Goal: Task Accomplishment & Management: Use online tool/utility

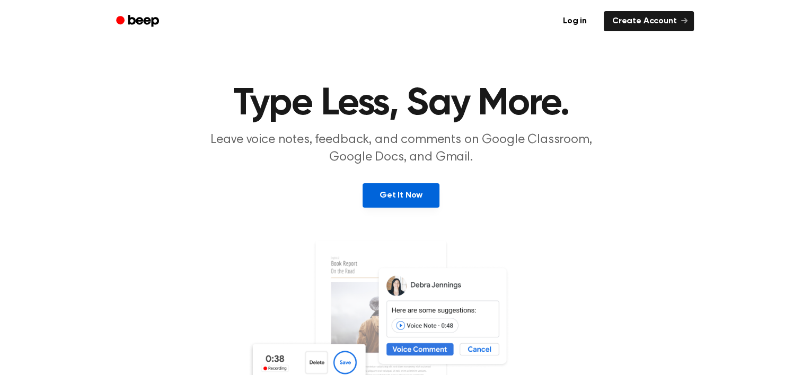
click at [409, 191] on link "Get It Now" at bounding box center [401, 195] width 77 height 24
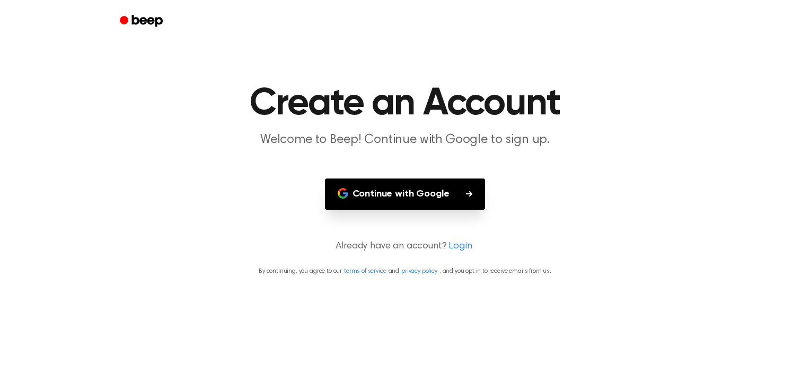
click at [419, 196] on button "Continue with Google" at bounding box center [405, 194] width 161 height 31
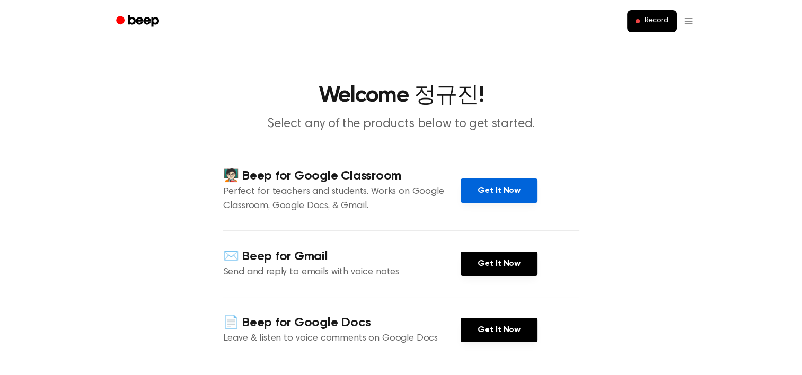
click at [500, 190] on link "Get It Now" at bounding box center [499, 191] width 77 height 24
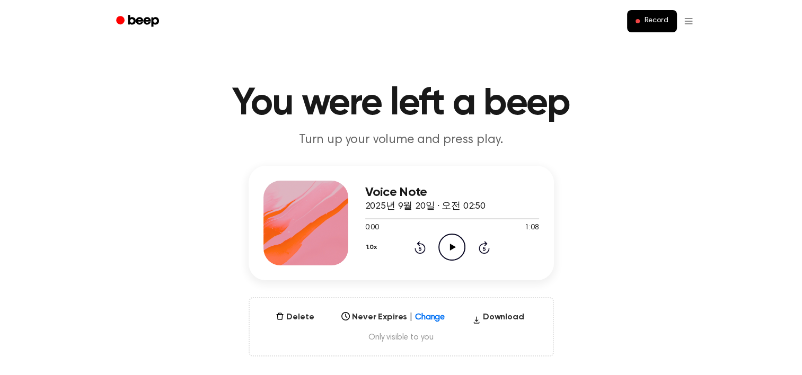
click at [461, 245] on icon "Play Audio" at bounding box center [451, 247] width 27 height 27
click at [602, 296] on div "Voice Note 2025년 9월 20일 · 오전 02:50 0:12 1:08 Your browser does not support the …" at bounding box center [401, 261] width 777 height 191
click at [435, 216] on div at bounding box center [452, 218] width 174 height 8
drag, startPoint x: 437, startPoint y: 217, endPoint x: 484, endPoint y: 214, distance: 46.7
click at [484, 214] on div at bounding box center [452, 218] width 174 height 8
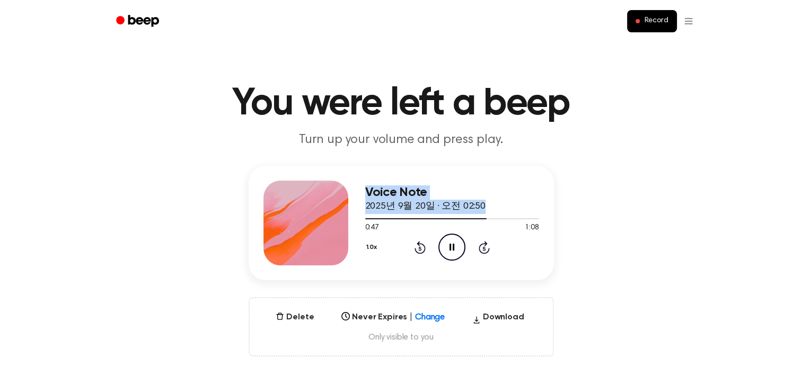
drag, startPoint x: 477, startPoint y: 217, endPoint x: 351, endPoint y: 249, distance: 129.7
click at [351, 249] on div "Voice Note 2025년 9월 20일 · 오전 02:50 0:47 1:08 Your browser does not support the …" at bounding box center [401, 223] width 305 height 115
click at [367, 217] on div at bounding box center [452, 218] width 174 height 8
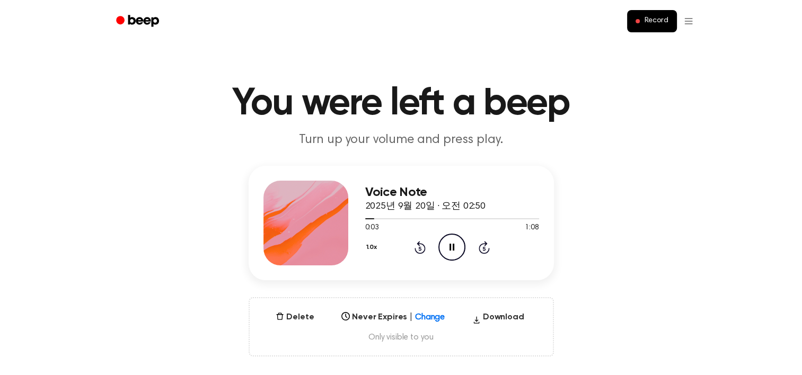
click at [420, 250] on icon at bounding box center [420, 249] width 3 height 4
drag, startPoint x: 420, startPoint y: 250, endPoint x: 574, endPoint y: 235, distance: 154.4
click at [574, 235] on div "Voice Note 2025년 9월 20일 · 오전 02:50 0:01 1:08 Your browser does not support the …" at bounding box center [401, 261] width 777 height 191
click at [598, 227] on div "Voice Note 2025년 9월 20일 · 오전 02:50 0:06 1:08 Your browser does not support the …" at bounding box center [401, 261] width 777 height 191
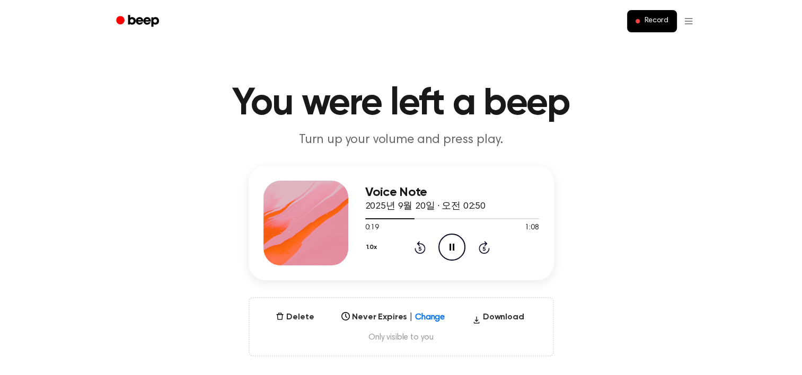
click at [458, 246] on icon "Pause Audio" at bounding box center [451, 247] width 27 height 27
click at [458, 249] on icon "Play Audio" at bounding box center [451, 247] width 27 height 27
click at [458, 249] on icon "Pause Audio" at bounding box center [451, 247] width 27 height 27
click at [454, 248] on icon "Play Audio" at bounding box center [451, 247] width 27 height 27
click at [601, 295] on div "Voice Note 2025년 9월 20일 · 오전 02:52 0:08 0:08 Your browser does not support the …" at bounding box center [401, 261] width 777 height 191
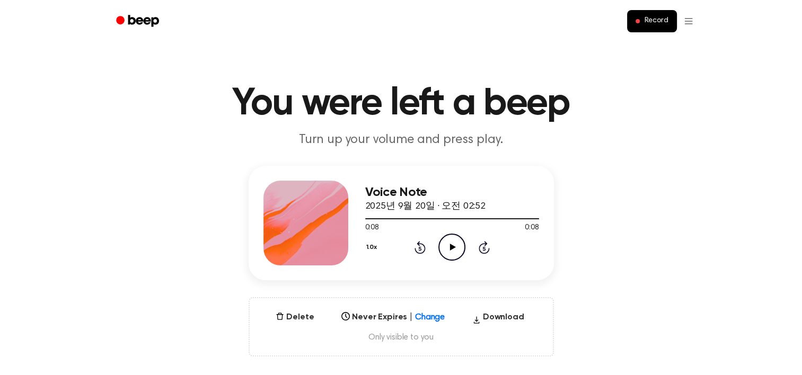
click at [462, 259] on icon "Play Audio" at bounding box center [451, 247] width 27 height 27
click at [458, 256] on icon "Pause Audio" at bounding box center [451, 247] width 27 height 27
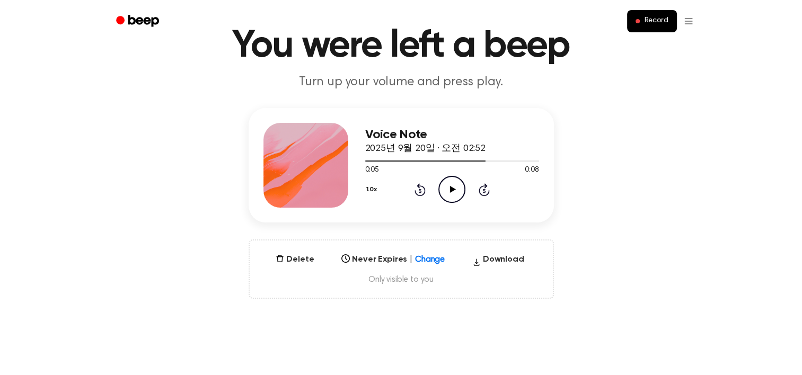
click at [383, 264] on div "Select..." at bounding box center [393, 256] width 112 height 15
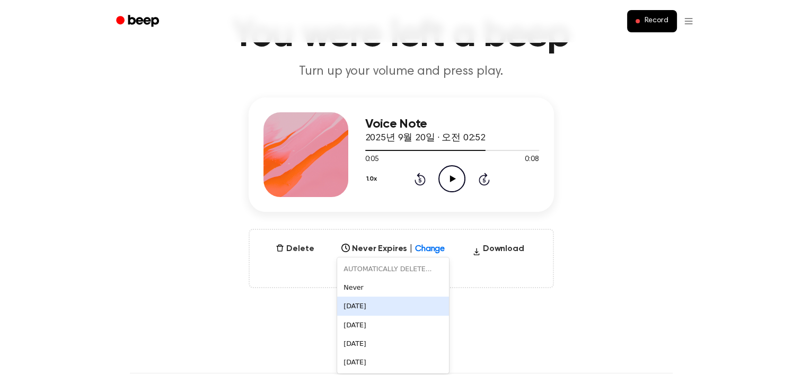
scroll to position [71, 0]
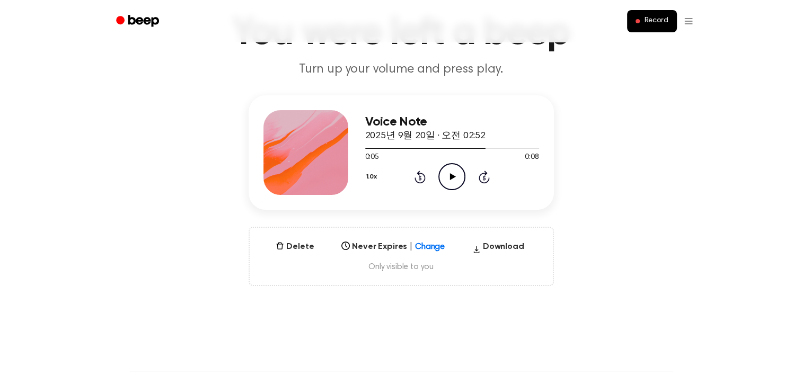
click at [526, 316] on main "You were left a beep Turn up your volume and press play. Voice Note 2025년 9월 20…" at bounding box center [401, 269] width 802 height 680
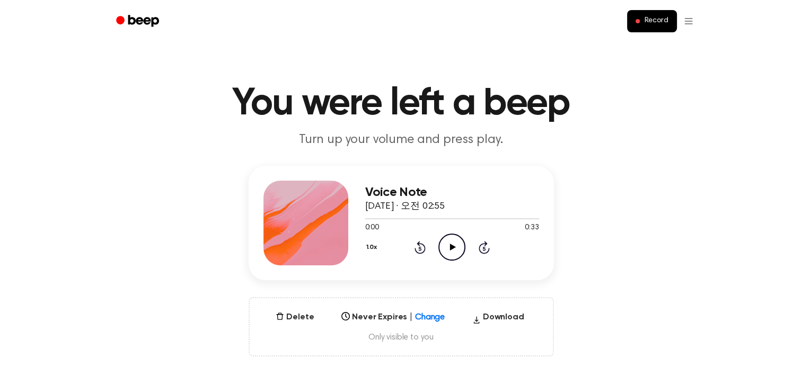
click at [452, 235] on icon "Play Audio" at bounding box center [451, 247] width 27 height 27
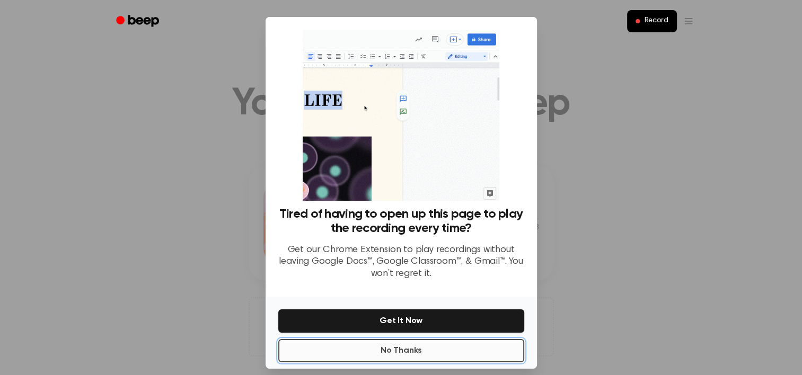
click at [471, 351] on button "No Thanks" at bounding box center [401, 350] width 246 height 23
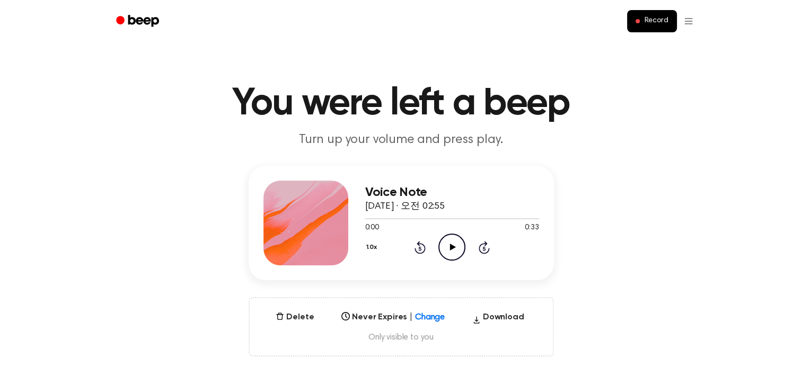
click at [462, 250] on icon "Play Audio" at bounding box center [451, 247] width 27 height 27
click at [480, 248] on icon at bounding box center [484, 247] width 11 height 13
click at [668, 27] on button "Record" at bounding box center [651, 21] width 49 height 22
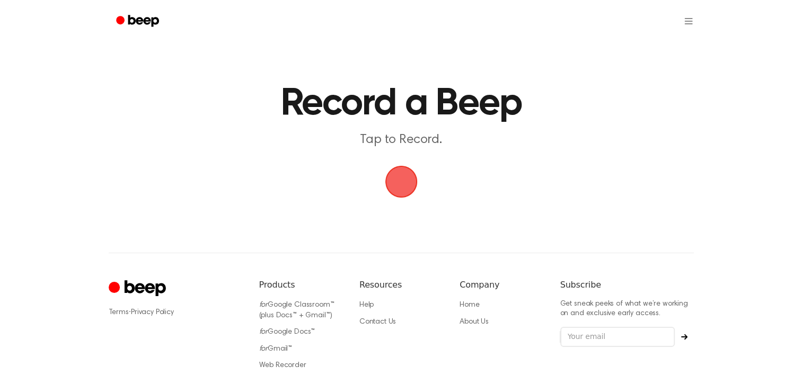
click at [539, 173] on main "Record a Beep Tap to Record." at bounding box center [401, 101] width 802 height 202
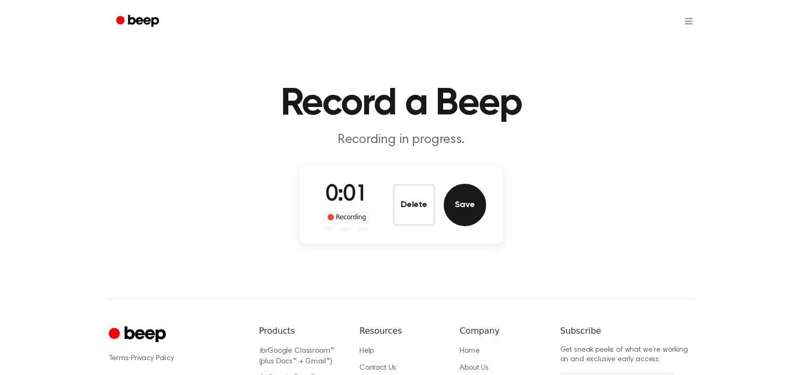
click at [460, 206] on button "Save" at bounding box center [465, 205] width 42 height 42
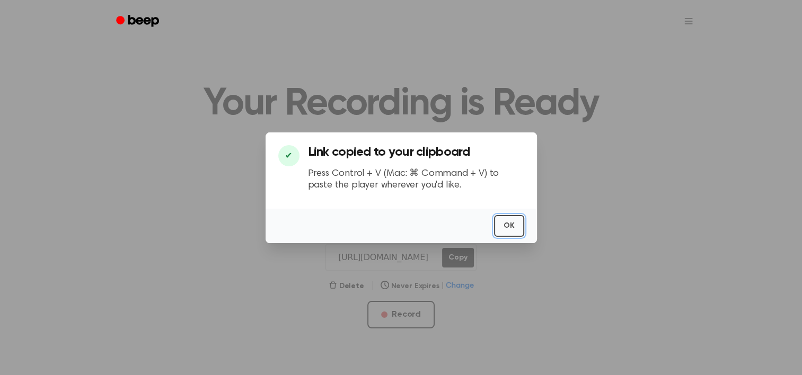
click at [504, 223] on button "OK" at bounding box center [509, 226] width 30 height 22
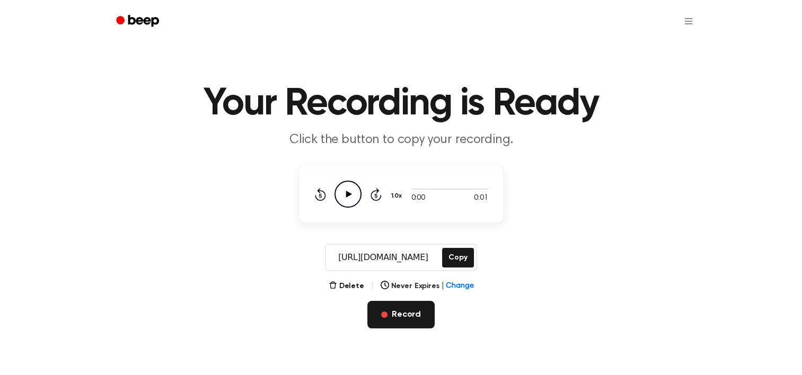
click at [417, 321] on button "Record" at bounding box center [400, 315] width 67 height 28
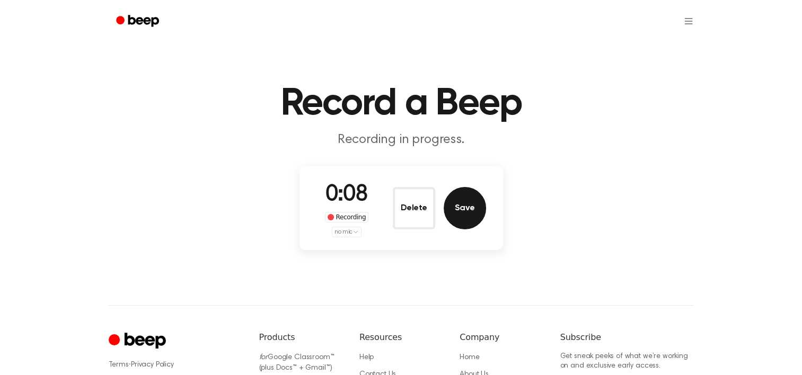
click at [470, 200] on button "Save" at bounding box center [465, 208] width 42 height 42
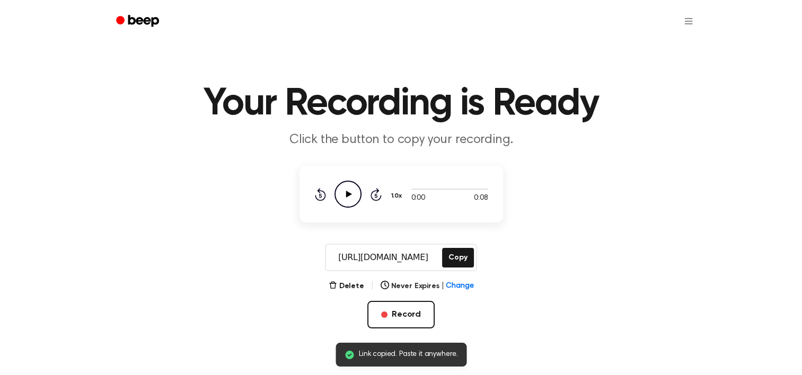
click at [347, 200] on icon "Play Audio" at bounding box center [348, 194] width 27 height 27
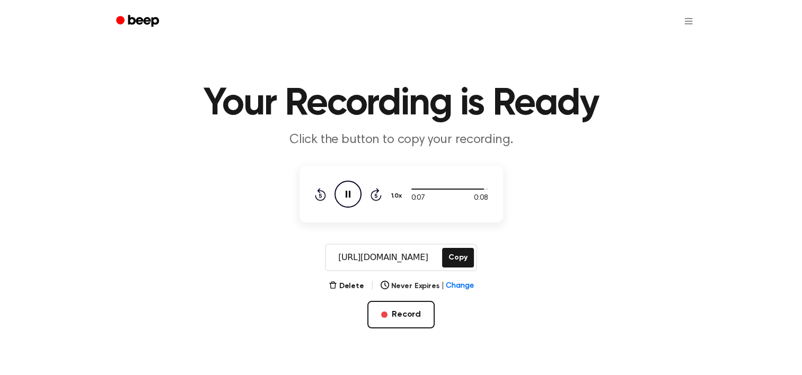
click at [349, 197] on icon at bounding box center [348, 194] width 5 height 7
click at [344, 185] on icon "Play Audio" at bounding box center [348, 194] width 27 height 27
click at [356, 203] on icon "Play Audio" at bounding box center [348, 194] width 27 height 27
click at [416, 314] on button "Record" at bounding box center [400, 315] width 67 height 28
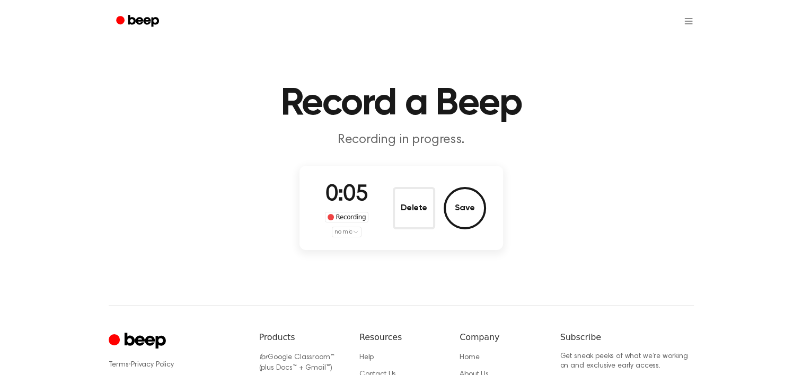
click at [348, 235] on html "Record a Beep Recording in progress. 0:05 Recording no mic Delete Save ⚠️ We ar…" at bounding box center [401, 253] width 802 height 507
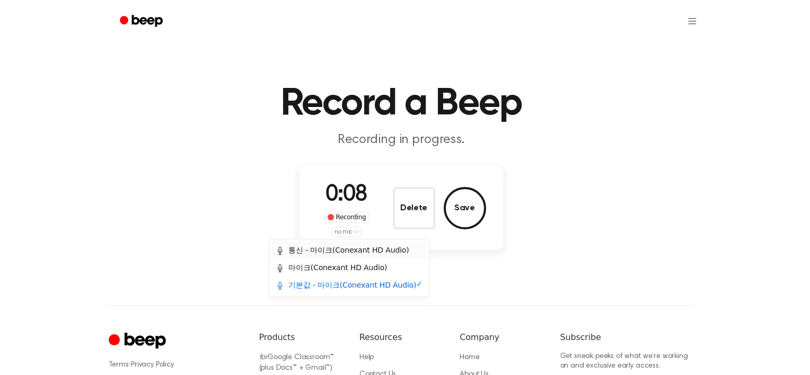
click at [356, 250] on div "통신 - 마이크(Conexant HD Audio)" at bounding box center [342, 250] width 133 height 11
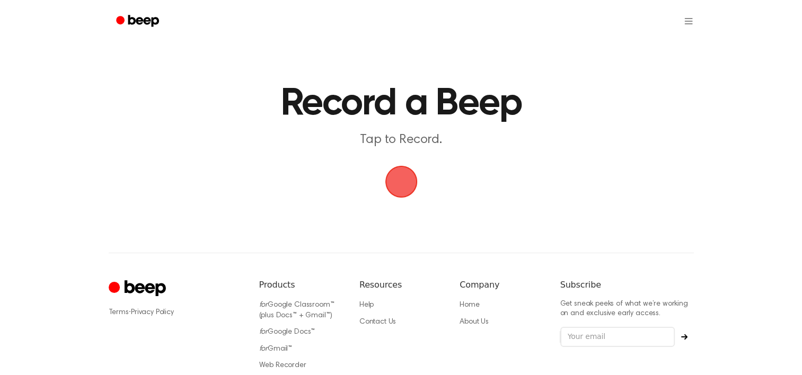
drag, startPoint x: 0, startPoint y: 0, endPoint x: 401, endPoint y: 210, distance: 452.4
click at [401, 197] on span "button" at bounding box center [401, 182] width 30 height 30
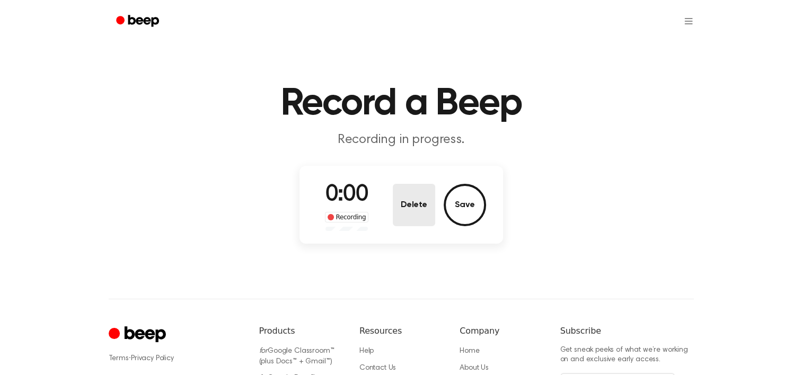
click at [403, 193] on button "Delete" at bounding box center [414, 205] width 42 height 42
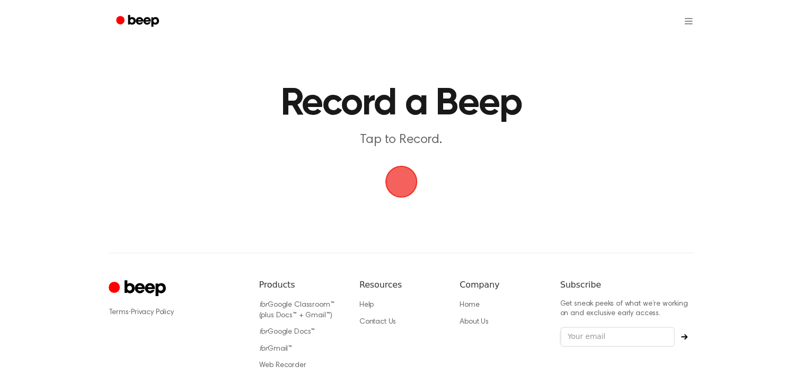
click at [403, 193] on span "button" at bounding box center [401, 182] width 30 height 30
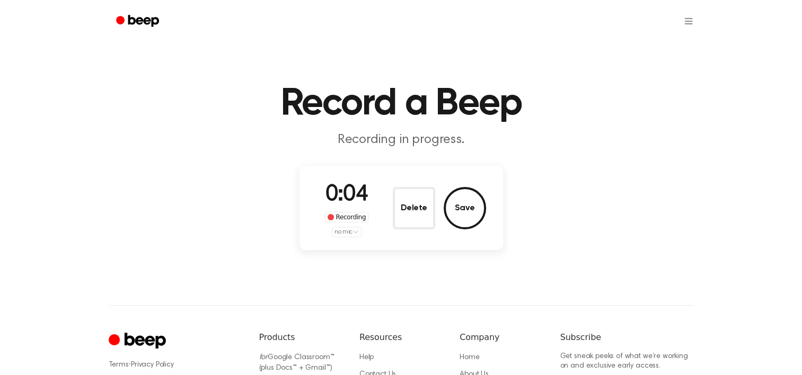
click at [346, 233] on html "Record a Beep Recording in progress. 0:04 Recording no mic Delete Save ⚠️ We ar…" at bounding box center [401, 253] width 802 height 507
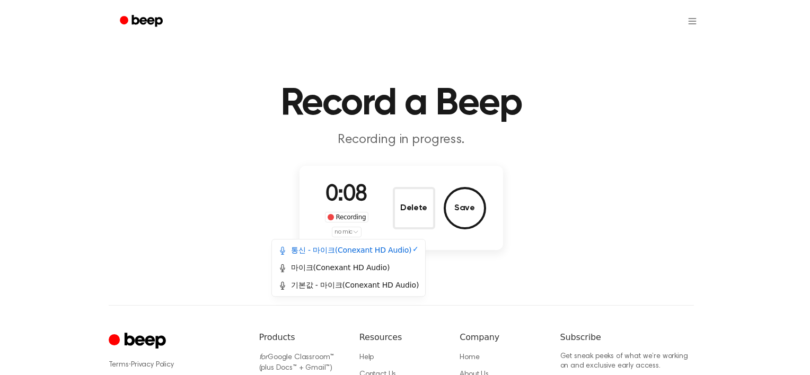
click at [434, 276] on html "Record a Beep Recording in progress. 0:08 Recording no mic Delete Save ⚠️ We ar…" at bounding box center [405, 253] width 810 height 507
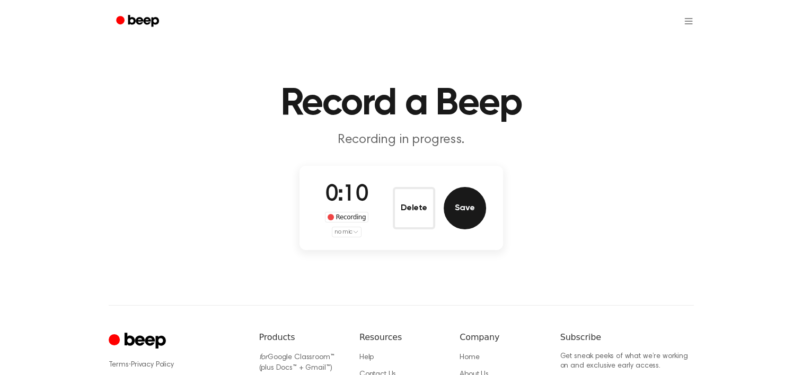
click at [463, 224] on button "Save" at bounding box center [465, 208] width 42 height 42
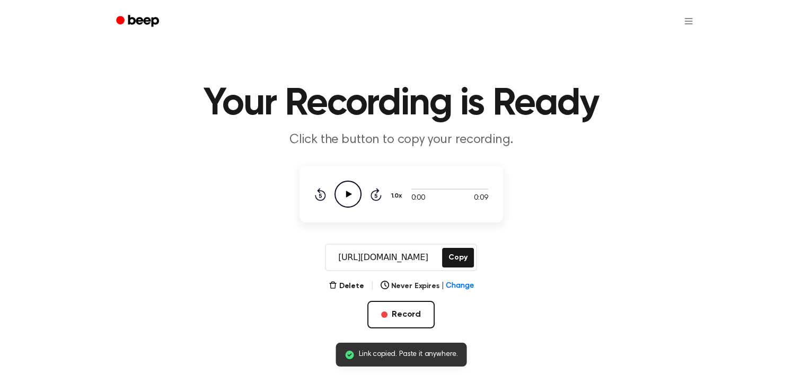
click at [352, 195] on icon "Play Audio" at bounding box center [348, 194] width 27 height 27
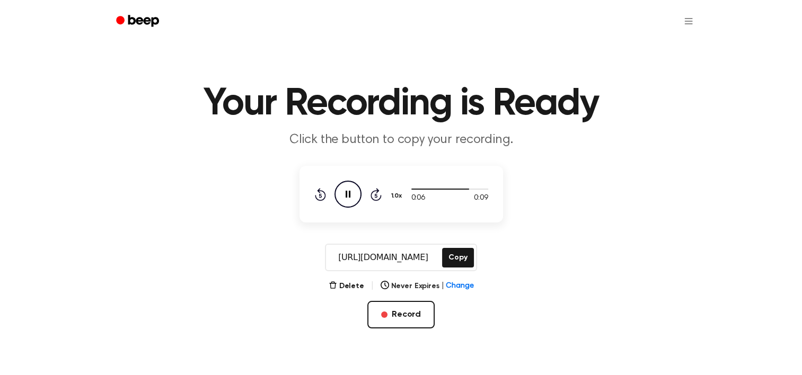
click at [348, 201] on icon "Pause Audio" at bounding box center [348, 194] width 27 height 27
click at [357, 287] on button "Delete" at bounding box center [347, 286] width 36 height 11
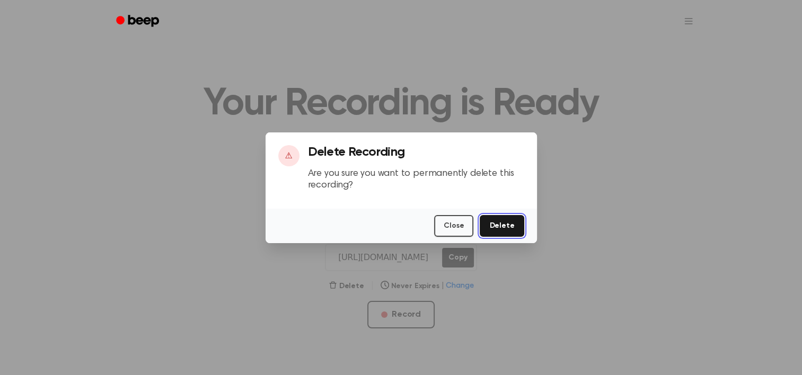
click at [501, 223] on button "Delete" at bounding box center [502, 226] width 44 height 22
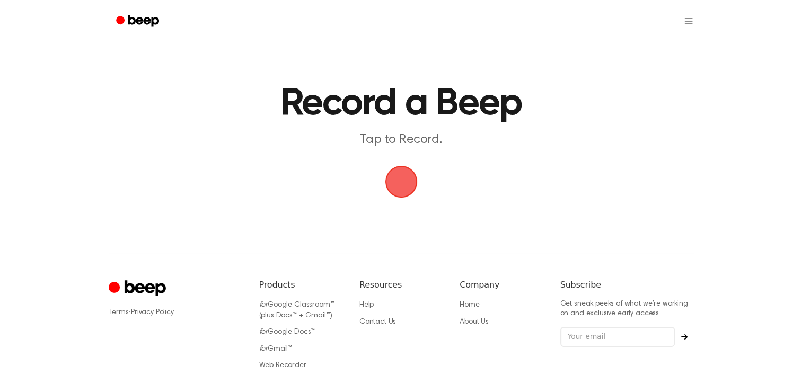
click at [397, 185] on span "button" at bounding box center [400, 181] width 39 height 39
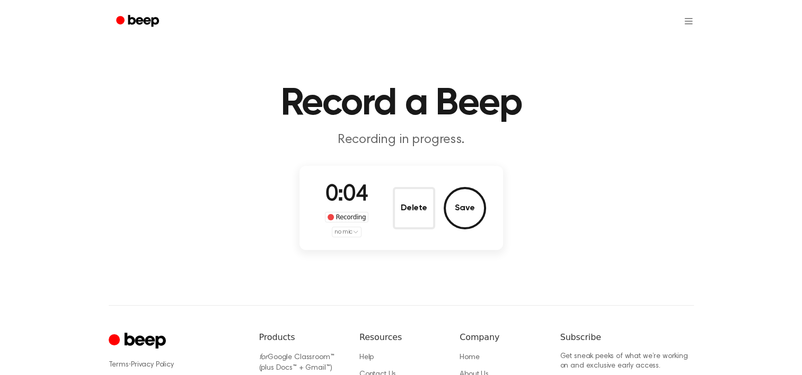
click at [346, 235] on html "Record a Beep Recording in progress. 0:04 Recording no mic Delete Save ⚠️ We ar…" at bounding box center [401, 253] width 802 height 507
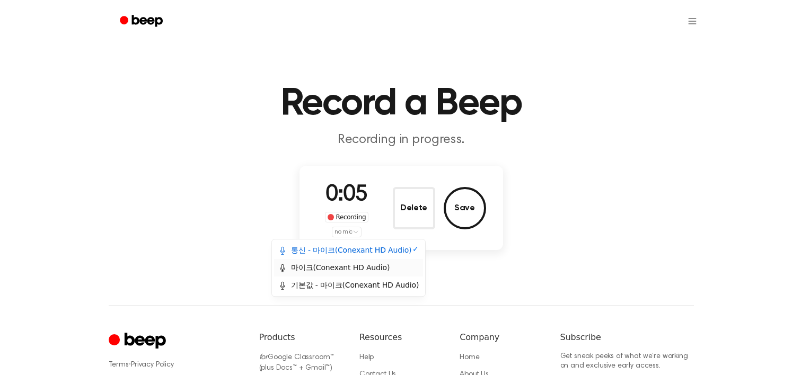
click at [354, 267] on div "마이크(Conexant HD Audio)" at bounding box center [333, 267] width 111 height 11
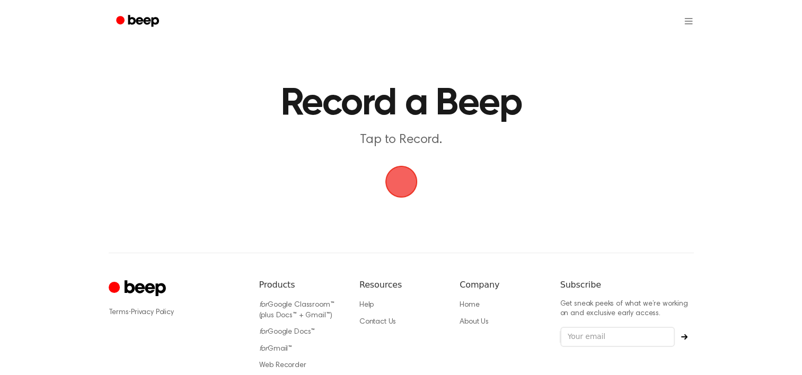
click at [416, 175] on span "button" at bounding box center [401, 182] width 30 height 30
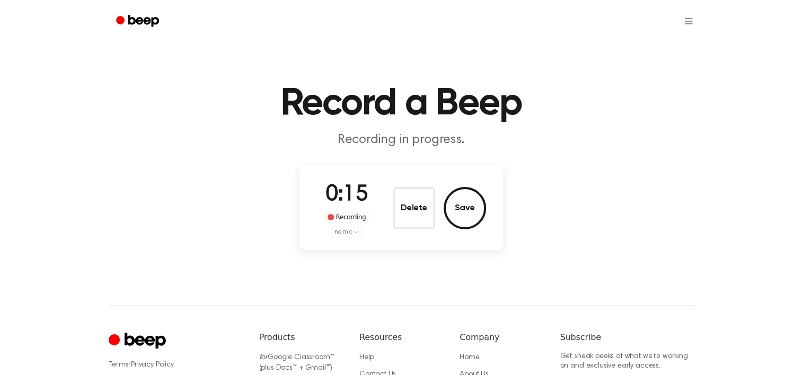
click at [553, 290] on div "Record a Beep Recording in progress. 0:15 Recording no mic Delete Save ⚠️ We ar…" at bounding box center [401, 253] width 802 height 507
click at [470, 197] on button "Save" at bounding box center [465, 208] width 42 height 42
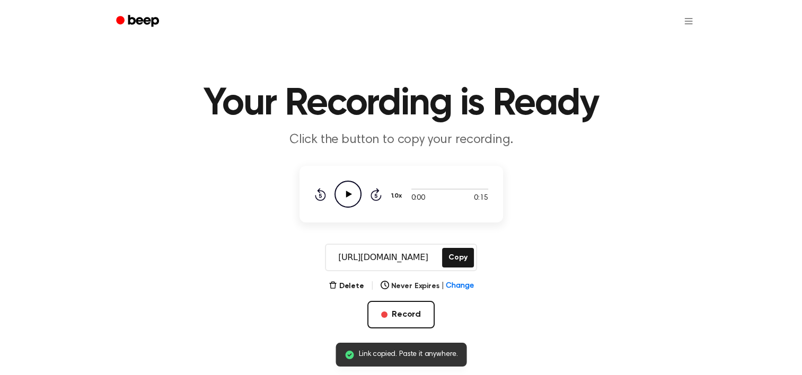
click at [337, 196] on icon "Play Audio" at bounding box center [348, 194] width 27 height 27
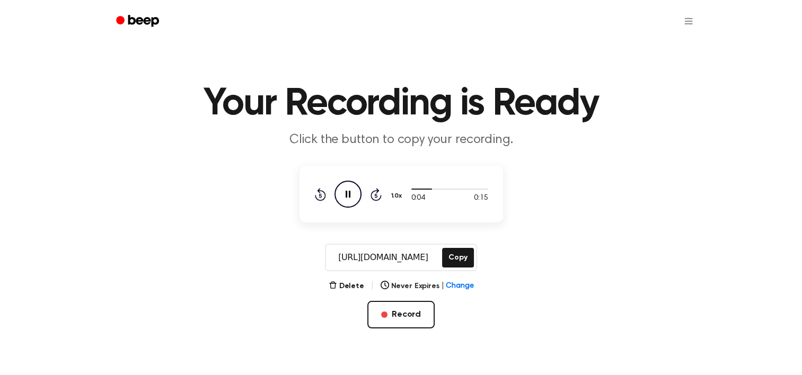
click at [346, 194] on icon at bounding box center [348, 194] width 5 height 7
